Goal: Transaction & Acquisition: Purchase product/service

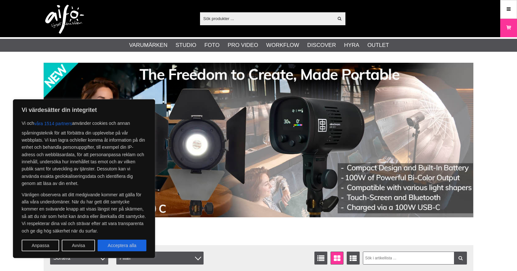
click at [216, 20] on input "text" at bounding box center [267, 19] width 134 height 10
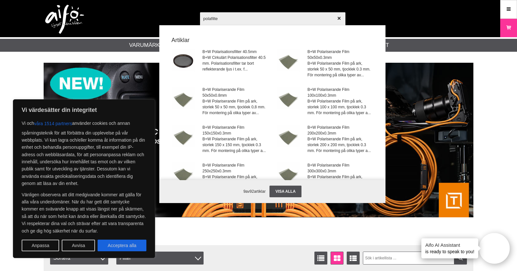
type input "polafilter"
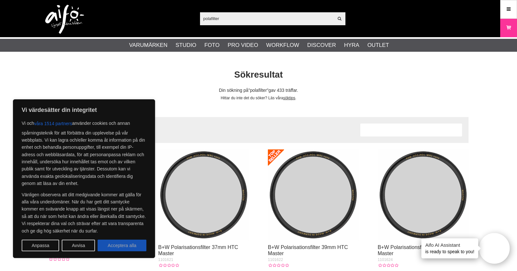
click at [121, 245] on button "Acceptera alla" at bounding box center [122, 246] width 49 height 12
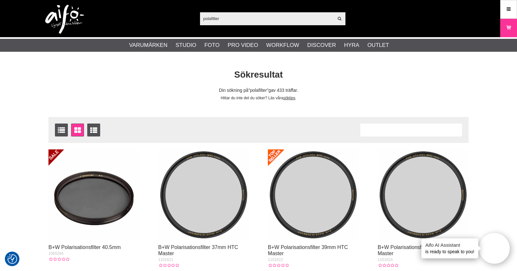
checkbox input "true"
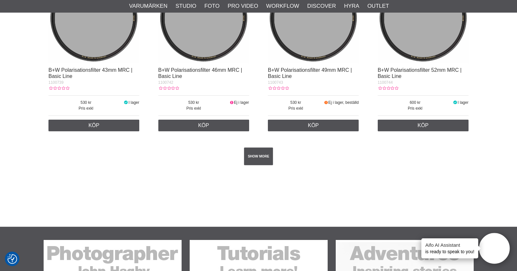
scroll to position [1175, 0]
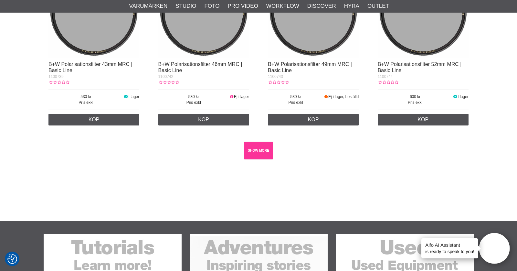
click at [261, 155] on link "SHOW MORE" at bounding box center [258, 151] width 29 height 18
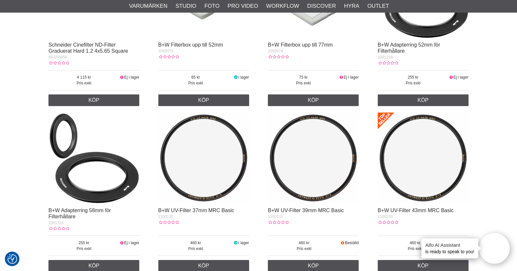
scroll to position [5543, 0]
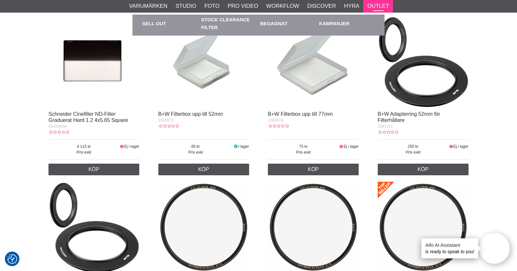
click at [379, 8] on link "Outlet" at bounding box center [379, 6] width 22 height 8
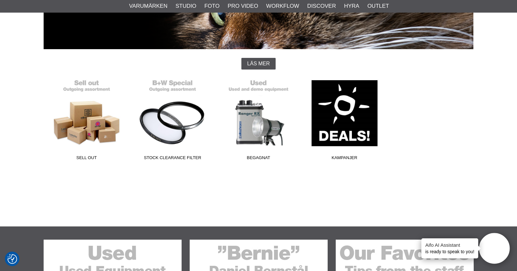
scroll to position [136, 0]
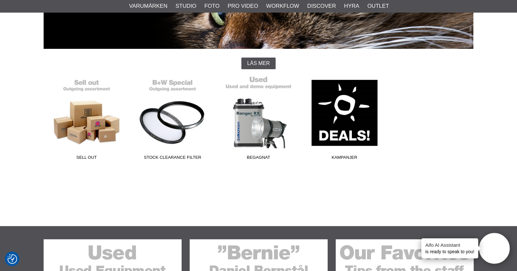
click at [261, 131] on link "Begagnat" at bounding box center [259, 119] width 86 height 87
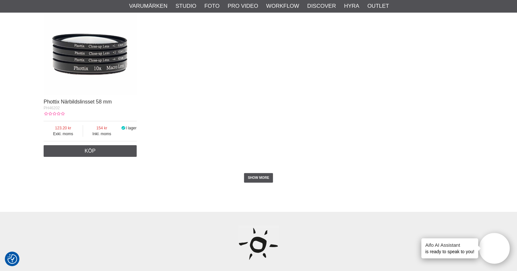
scroll to position [1223, 0]
